Goal: Obtain resource: Download file/media

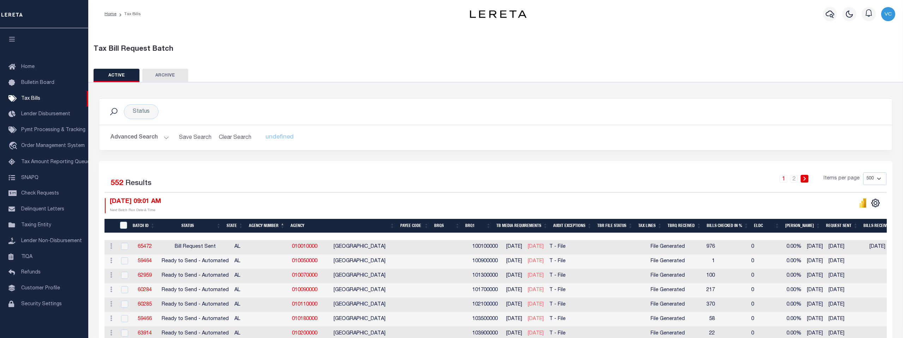
select select "500"
click at [33, 226] on span "Taxing Entity" at bounding box center [36, 225] width 30 height 5
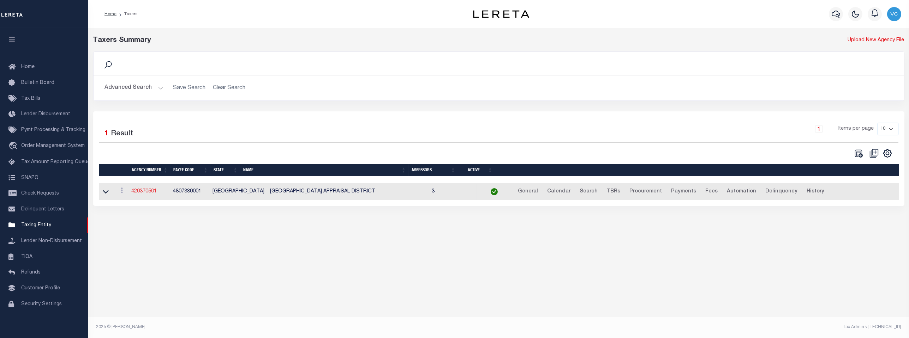
click at [143, 193] on link "420370501" at bounding box center [143, 191] width 25 height 5
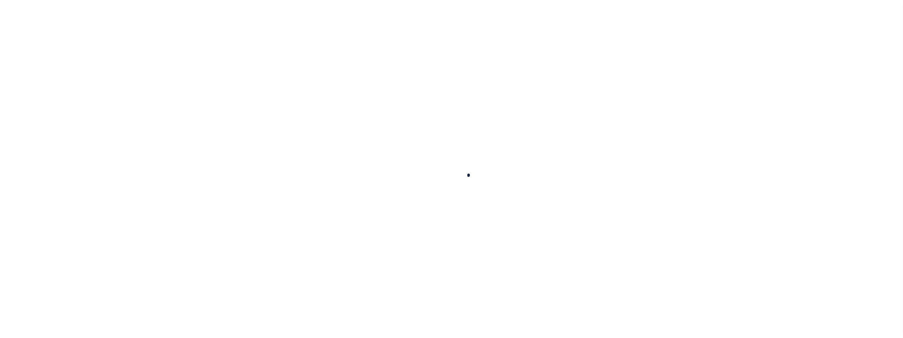
select select
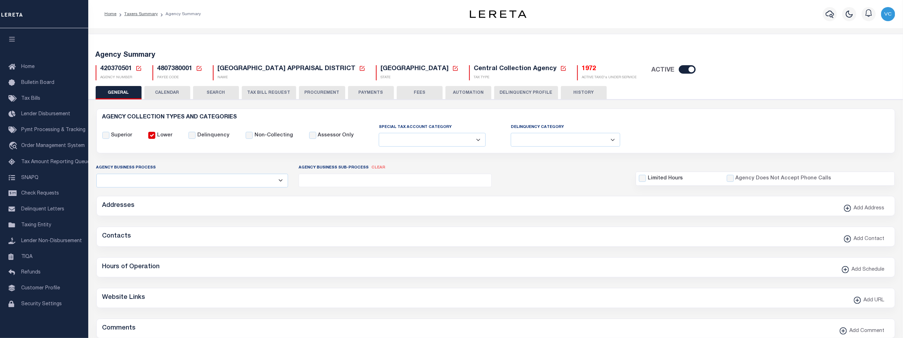
checkbox input "false"
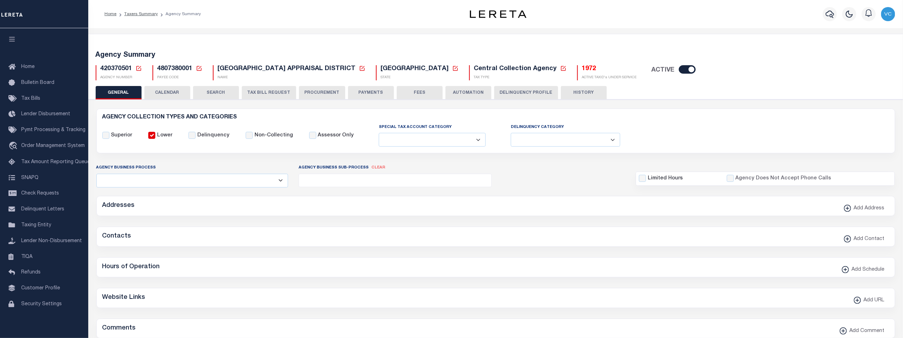
type input "4807380001"
click at [138, 65] on icon at bounding box center [139, 68] width 6 height 6
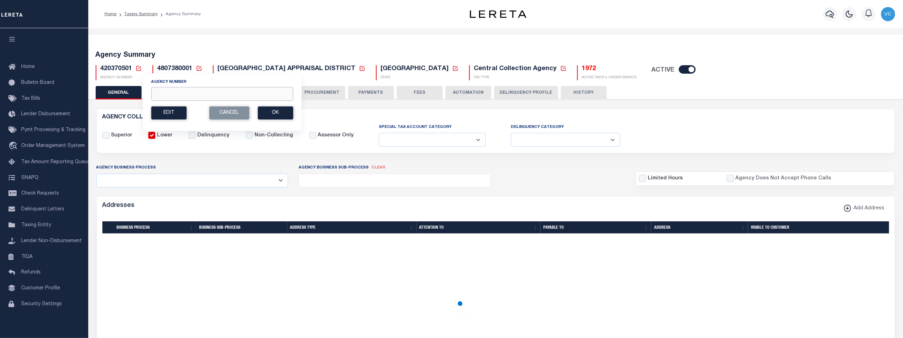
click at [158, 91] on input "Agency Number" at bounding box center [222, 94] width 142 height 14
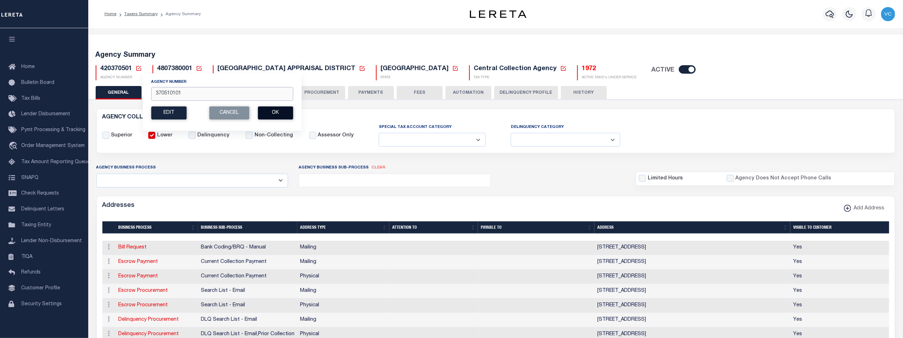
type input "370510101"
click at [284, 117] on button "Ok" at bounding box center [275, 113] width 35 height 13
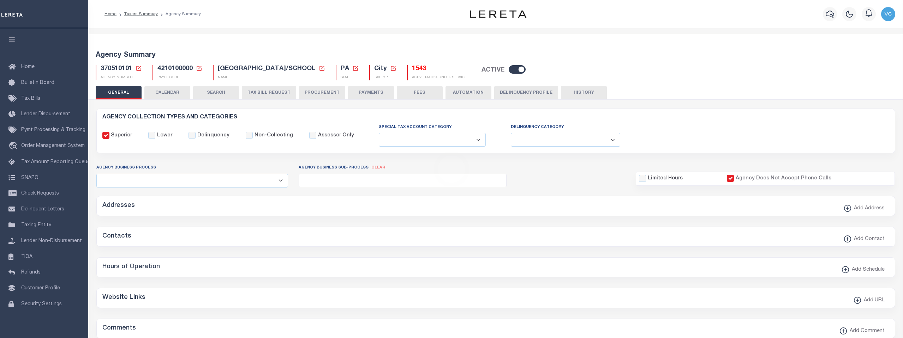
select select
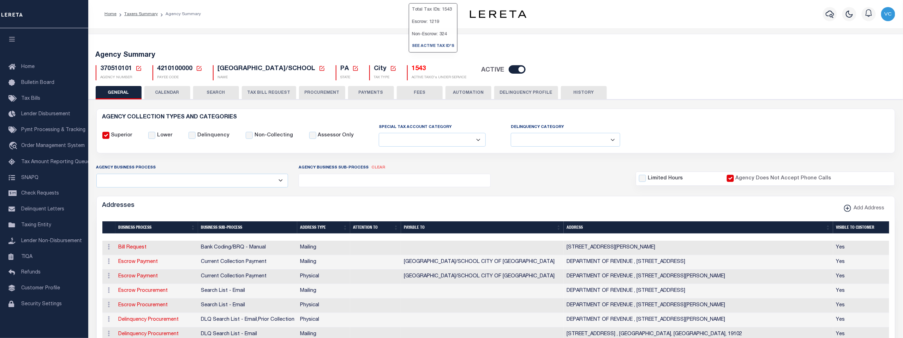
click at [413, 68] on h5 "1543" at bounding box center [439, 69] width 55 height 8
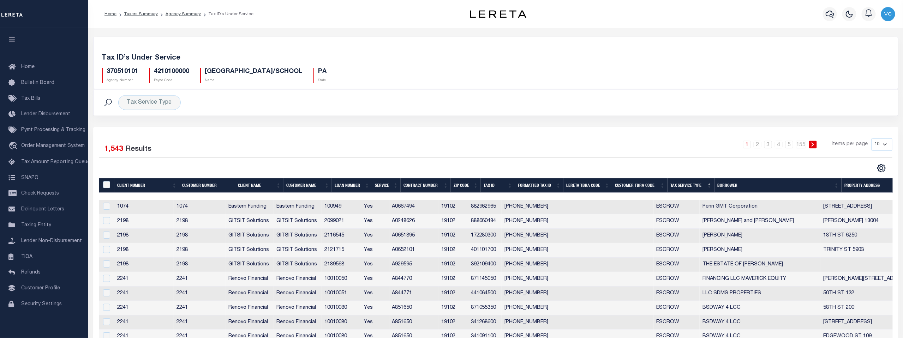
click at [687, 187] on th "Tax Service Type" at bounding box center [690, 186] width 47 height 14
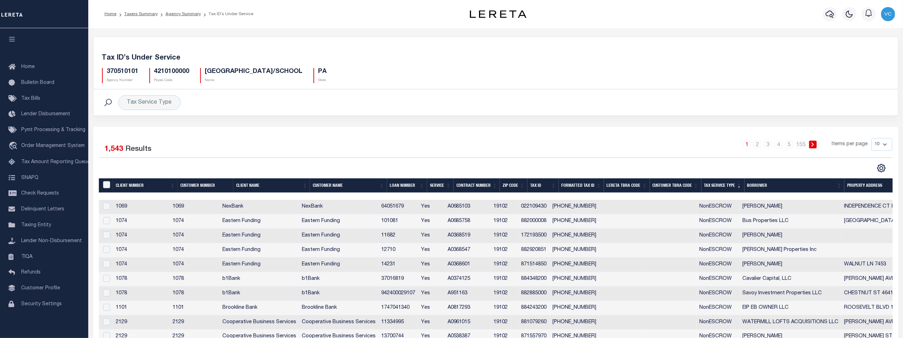
click at [712, 184] on th "Tax Service Type" at bounding box center [722, 186] width 43 height 14
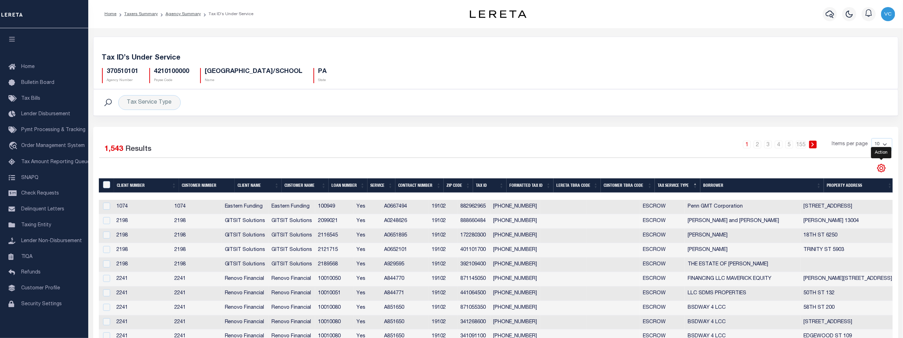
click at [879, 168] on icon "" at bounding box center [880, 168] width 3 height 3
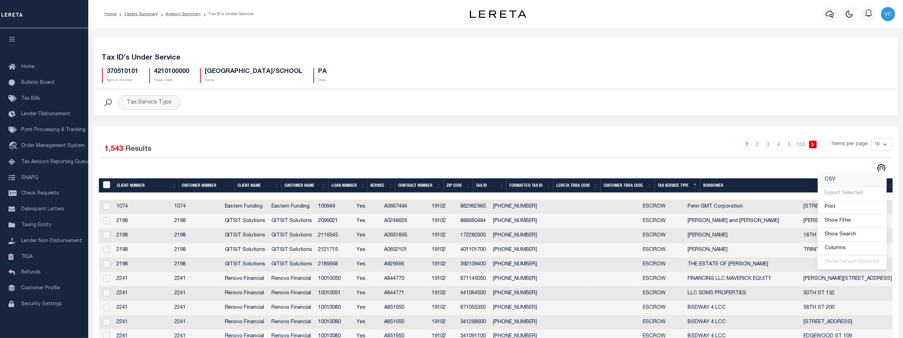
click at [831, 180] on span "CSV" at bounding box center [830, 179] width 11 height 5
